Goal: Task Accomplishment & Management: Complete application form

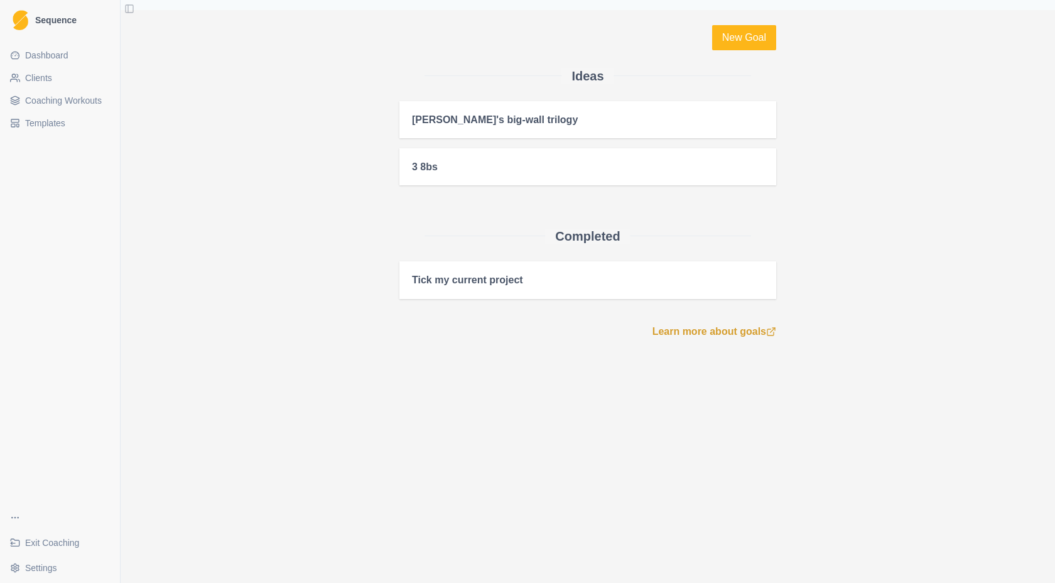
click at [47, 74] on span "Clients" at bounding box center [38, 78] width 27 height 13
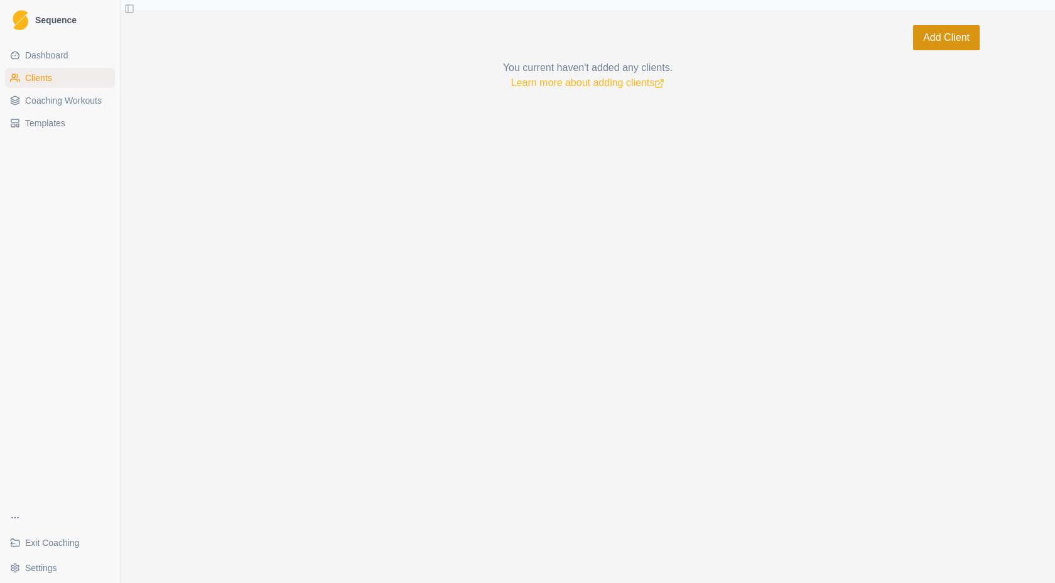
click at [934, 45] on button "Add Client" at bounding box center [946, 37] width 67 height 25
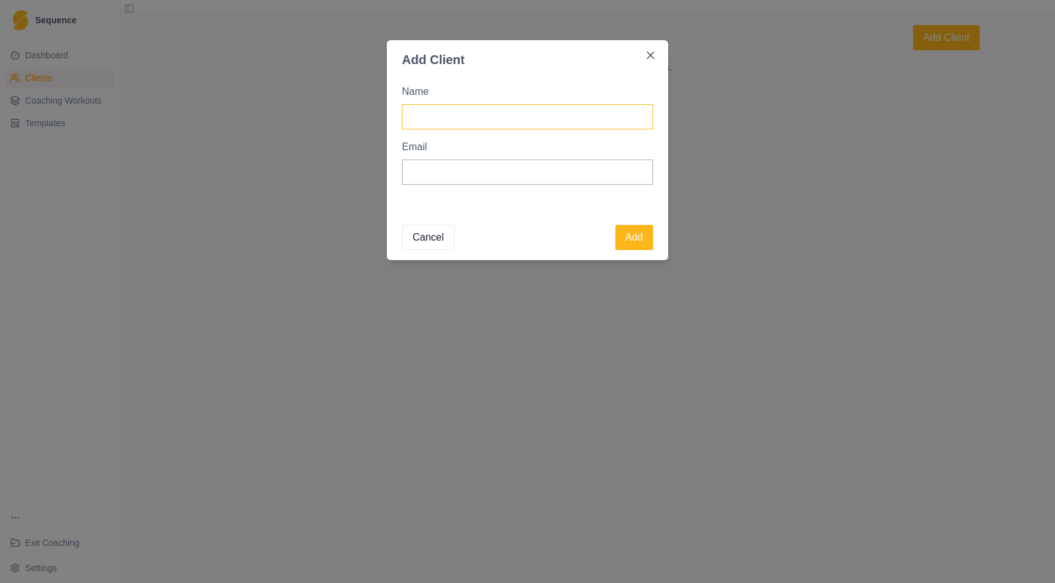
click at [592, 121] on input "Name" at bounding box center [527, 116] width 251 height 25
type input "[PERSON_NAME]"
click at [571, 178] on input "Email" at bounding box center [527, 171] width 251 height 25
paste input "[PERSON_NAME][EMAIL_ADDRESS][PERSON_NAME][DOMAIN_NAME]"
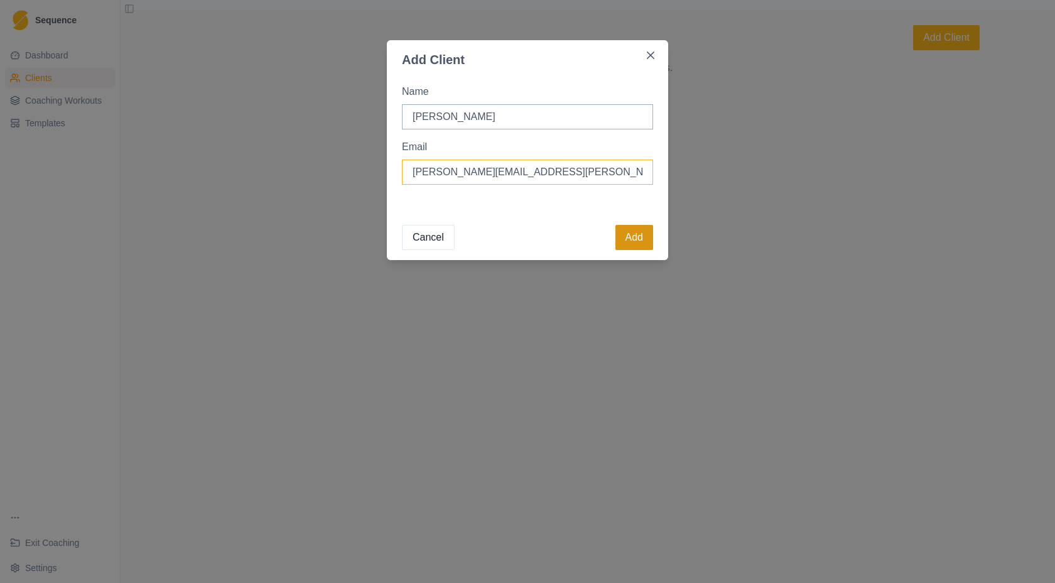
type input "[PERSON_NAME][EMAIL_ADDRESS][PERSON_NAME][DOMAIN_NAME]"
click at [624, 240] on button "Add" at bounding box center [634, 237] width 38 height 25
